Goal: Information Seeking & Learning: Learn about a topic

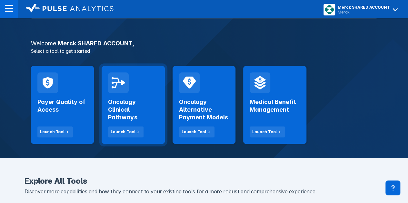
scroll to position [97, 0]
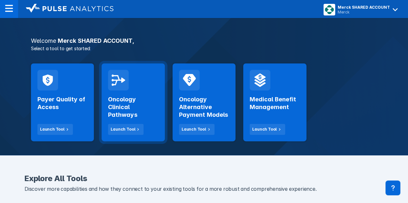
click at [130, 105] on h2 "Oncology Clinical Pathways" at bounding box center [133, 107] width 50 height 23
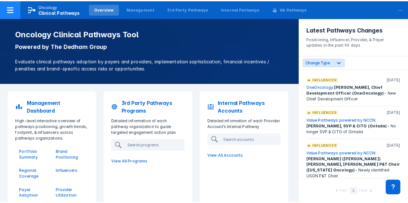
scroll to position [97, 0]
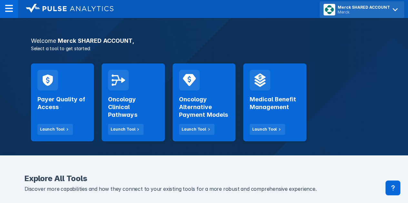
click at [391, 13] on icon at bounding box center [395, 10] width 10 height 10
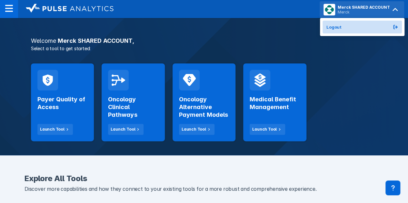
click at [358, 28] on button "Logout" at bounding box center [361, 27] width 79 height 13
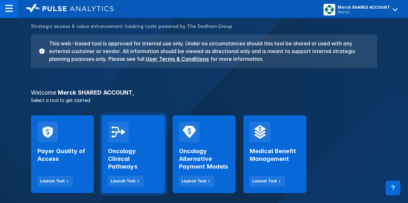
scroll to position [97, 0]
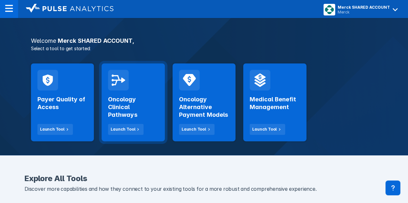
click at [135, 123] on div "Oncology Clinical Pathways Launch Tool" at bounding box center [133, 113] width 50 height 44
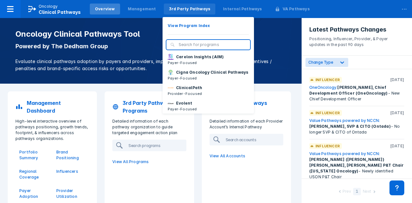
click at [186, 7] on div "3rd Party Pathways" at bounding box center [190, 9] width 42 height 6
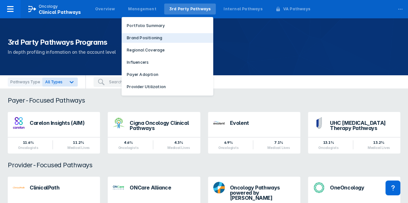
click at [145, 37] on p "Brand Positioning" at bounding box center [144, 38] width 35 height 6
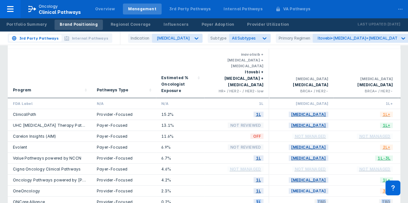
scroll to position [34, 0]
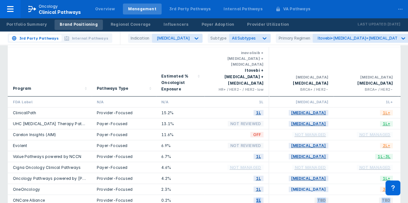
drag, startPoint x: 197, startPoint y: 200, endPoint x: 245, endPoint y: 198, distance: 48.1
click at [245, 198] on div "Program Pathways Type Estimated % Oncologist Exposure inavolisib + [MEDICAL_DAT…" at bounding box center [204, 138] width 392 height 183
